Goal: Task Accomplishment & Management: Complete application form

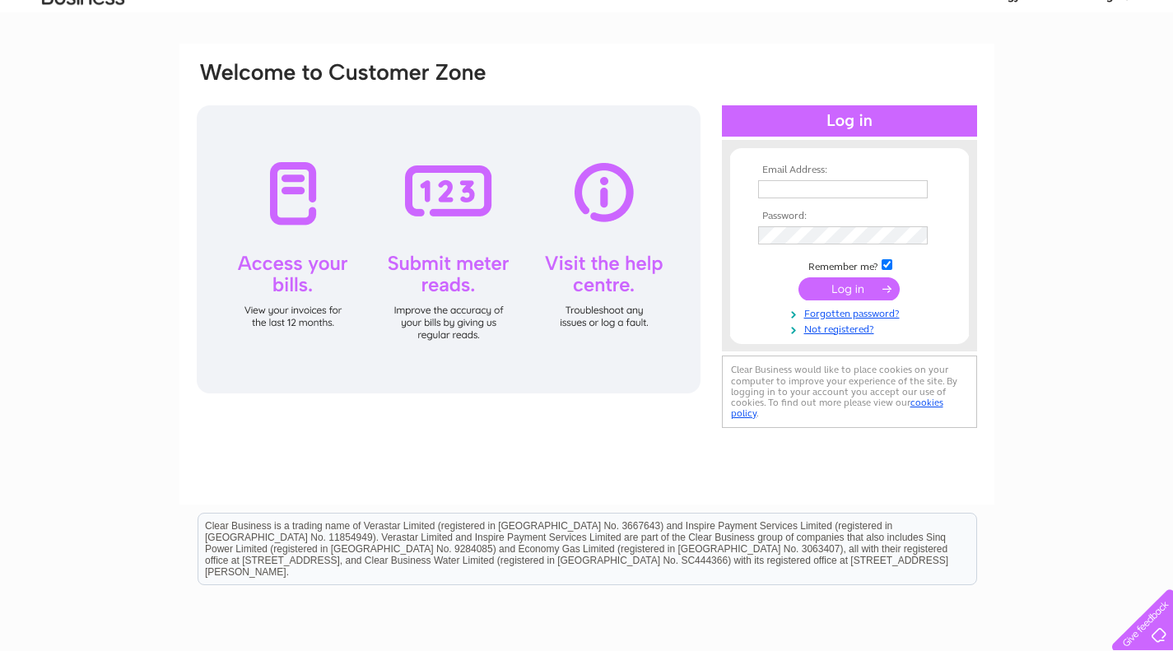
scroll to position [72, 0]
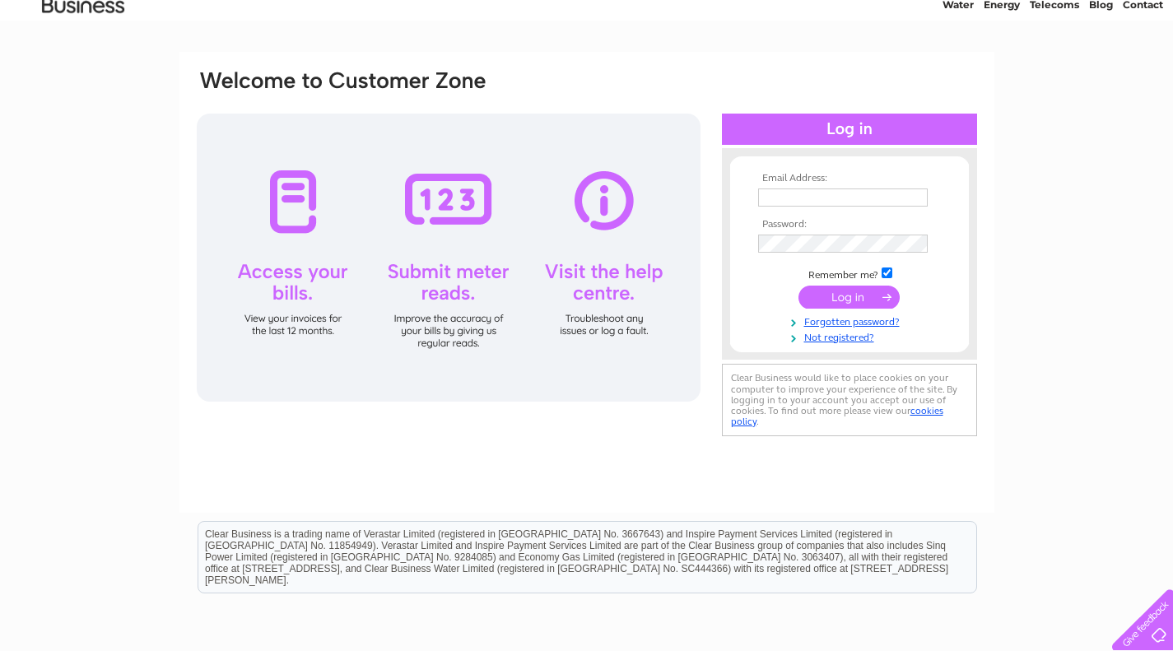
click at [760, 192] on input "text" at bounding box center [843, 197] width 170 height 18
type input "ian.dalgleish.id@gmail.com"
click at [824, 337] on link "Not registered?" at bounding box center [851, 338] width 187 height 16
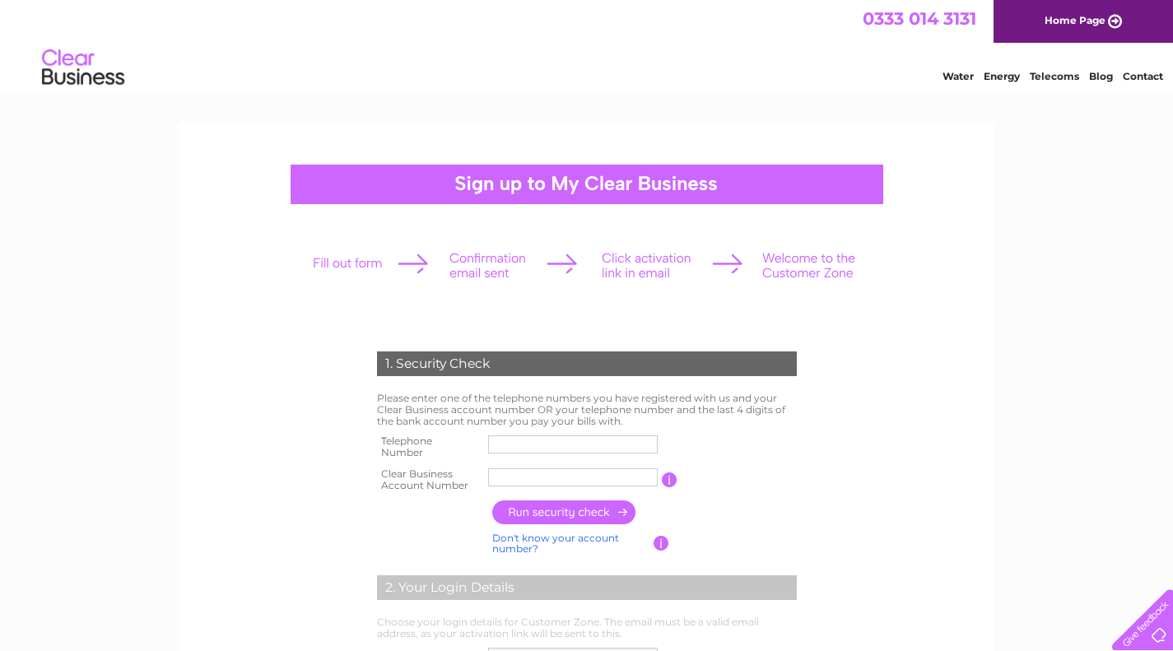
click at [514, 477] on input "text" at bounding box center [573, 477] width 170 height 18
type input "CB907528"
click at [495, 445] on input "text" at bounding box center [573, 445] width 171 height 20
type input "01896755145"
click at [562, 516] on input "button" at bounding box center [564, 512] width 145 height 24
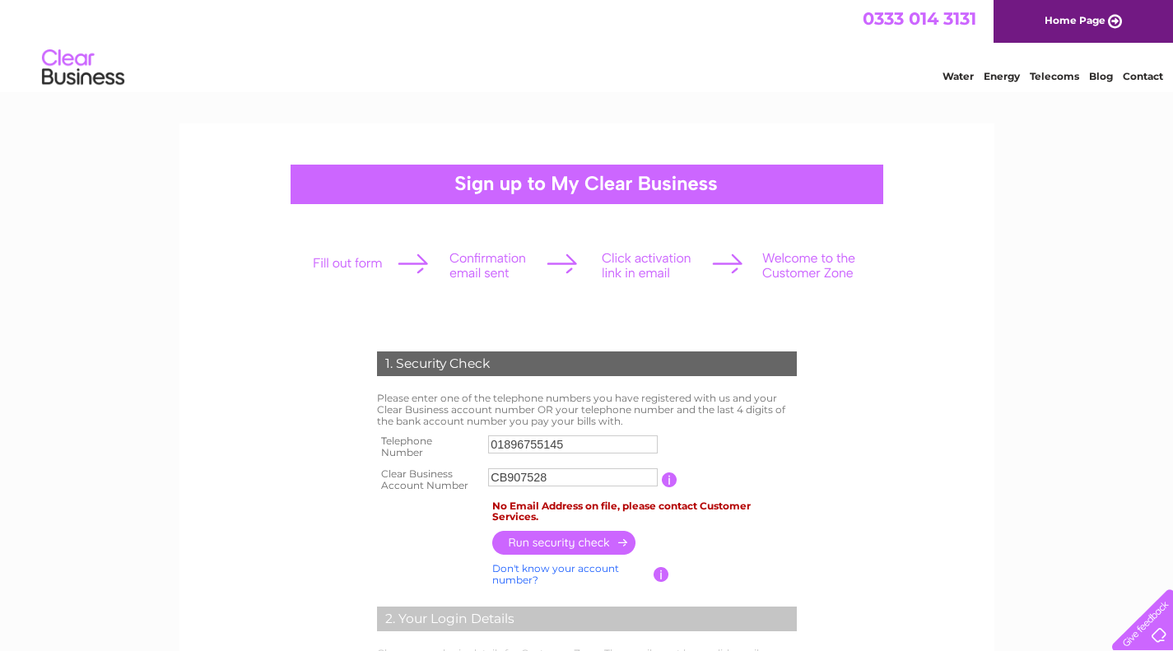
click at [951, 72] on link "Water" at bounding box center [957, 76] width 31 height 12
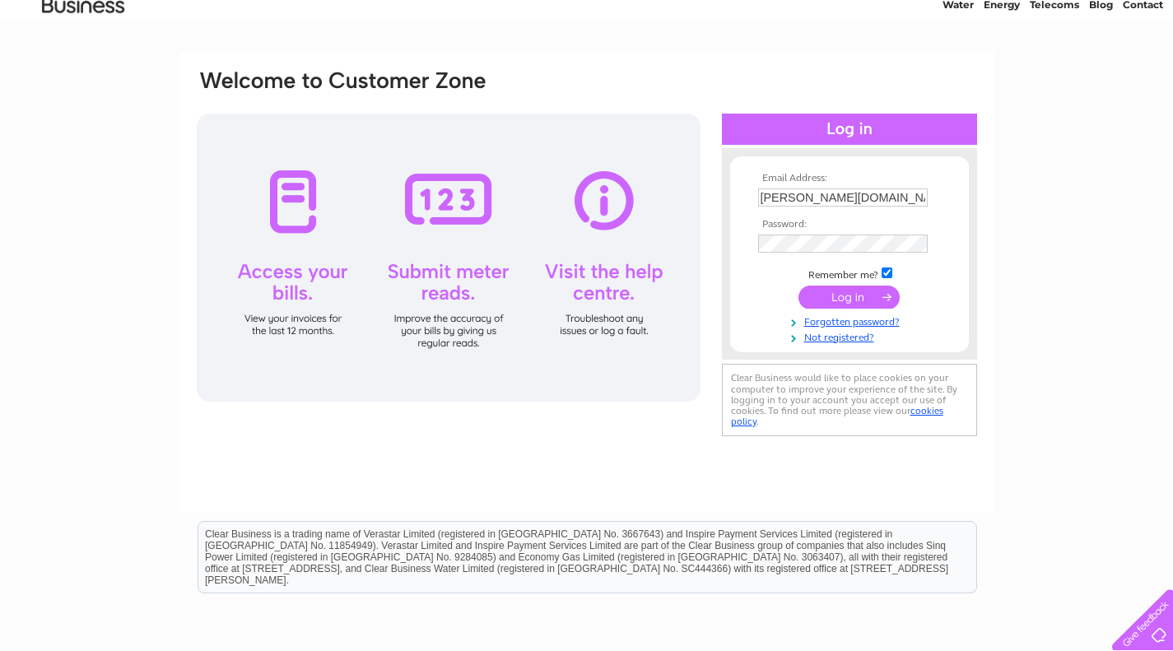
click at [917, 195] on input "[PERSON_NAME][DOMAIN_NAME][EMAIL_ADDRESS][PERSON_NAME][DOMAIN_NAME]" at bounding box center [843, 197] width 170 height 18
type input "i"
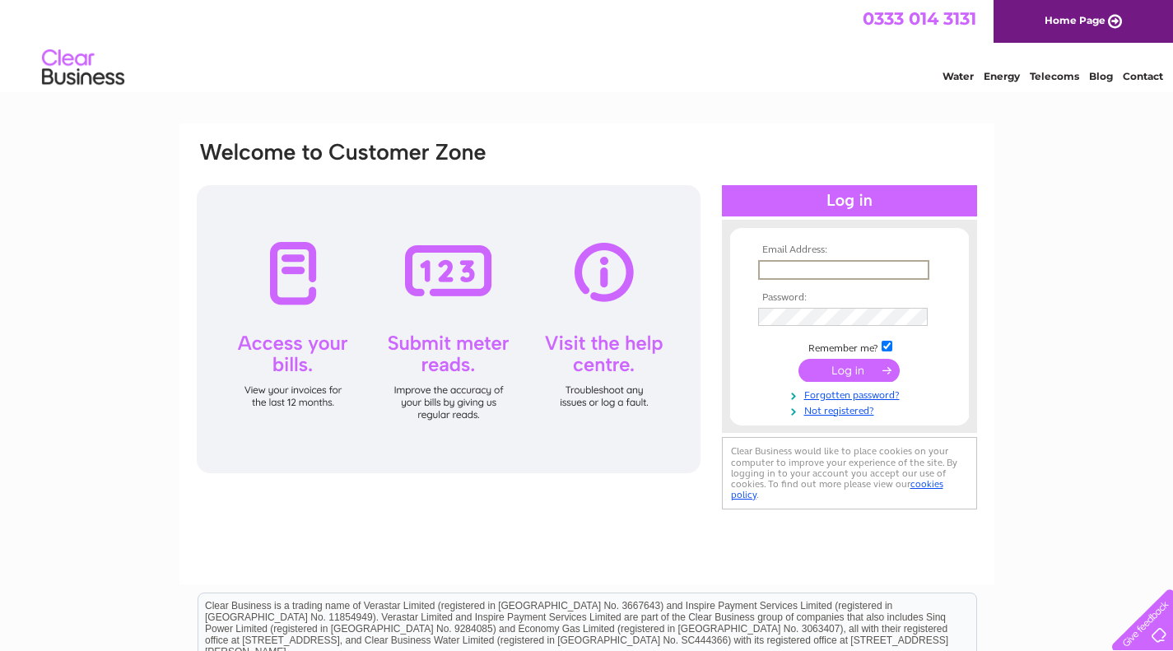
drag, startPoint x: 1180, startPoint y: 95, endPoint x: 1169, endPoint y: 6, distance: 90.4
